Goal: Task Accomplishment & Management: Manage account settings

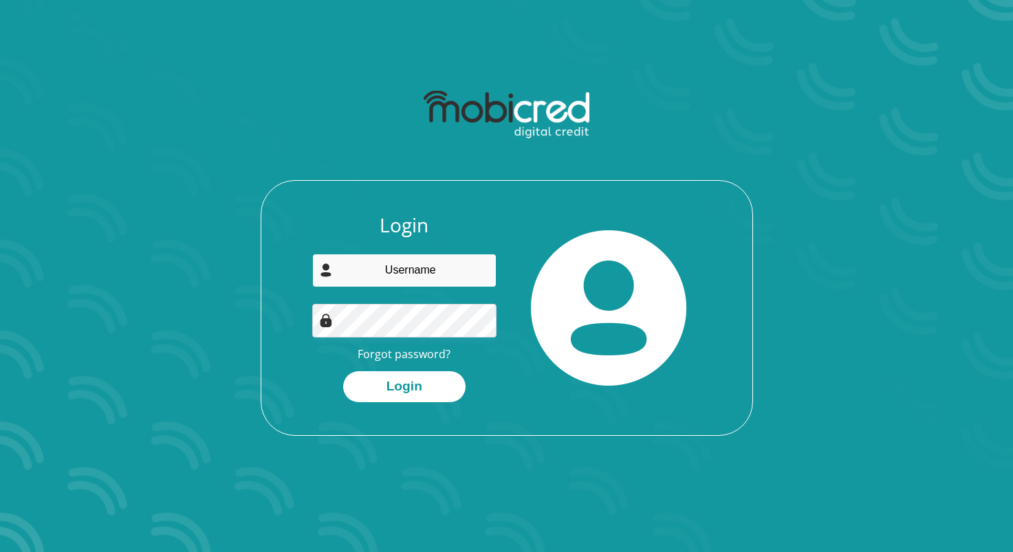
click at [441, 276] on input "email" at bounding box center [404, 271] width 184 height 34
type input "[EMAIL_ADDRESS][DOMAIN_NAME]"
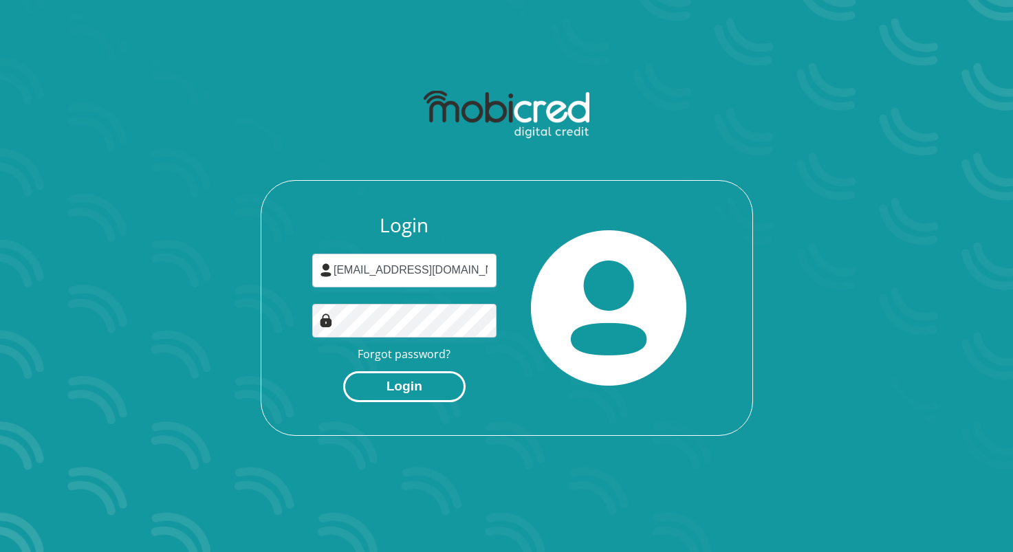
click at [422, 379] on button "Login" at bounding box center [404, 386] width 122 height 31
